Goal: Task Accomplishment & Management: Use online tool/utility

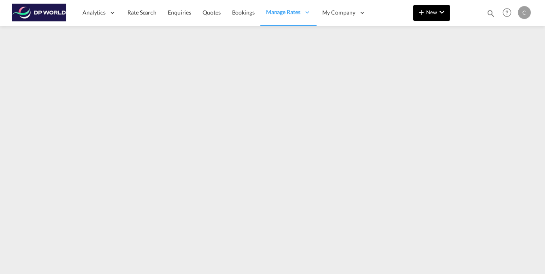
click at [437, 14] on md-icon "icon-chevron-down" at bounding box center [442, 12] width 10 height 10
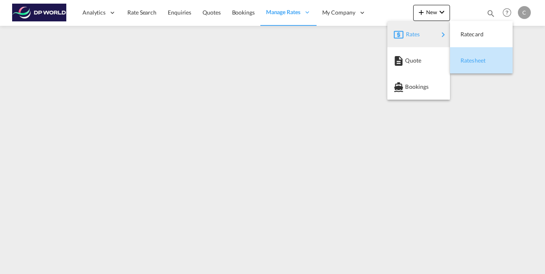
click at [469, 63] on span "Ratesheet" at bounding box center [464, 61] width 9 height 16
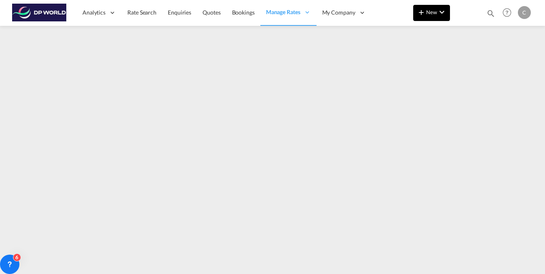
click at [445, 6] on button "New" at bounding box center [431, 13] width 37 height 16
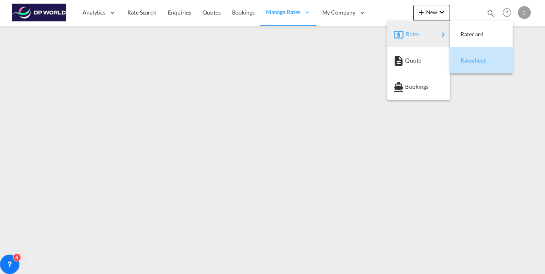
click at [467, 63] on span "Ratesheet" at bounding box center [464, 61] width 9 height 16
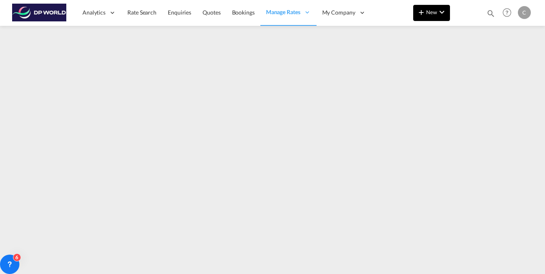
click at [440, 12] on md-icon "icon-chevron-down" at bounding box center [442, 12] width 10 height 10
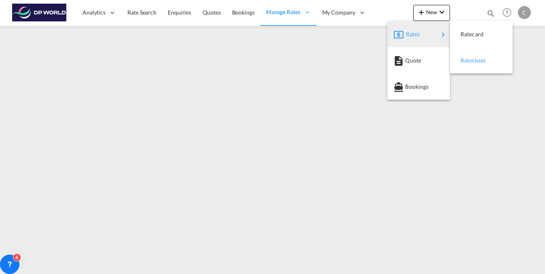
click at [469, 63] on span "Ratesheet" at bounding box center [464, 61] width 9 height 16
